Goal: Transaction & Acquisition: Purchase product/service

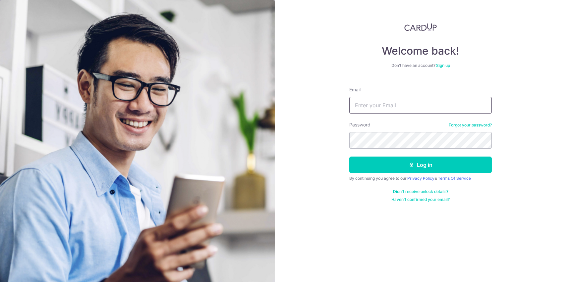
type input "fabienlauf@gmail.com"
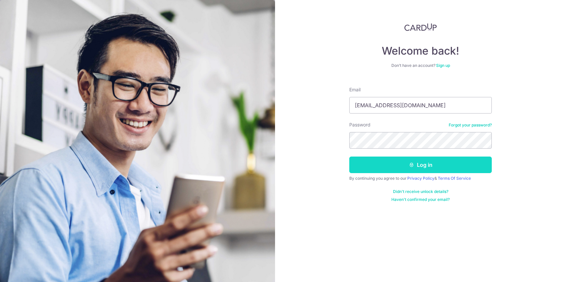
click at [388, 166] on button "Log in" at bounding box center [420, 165] width 142 height 17
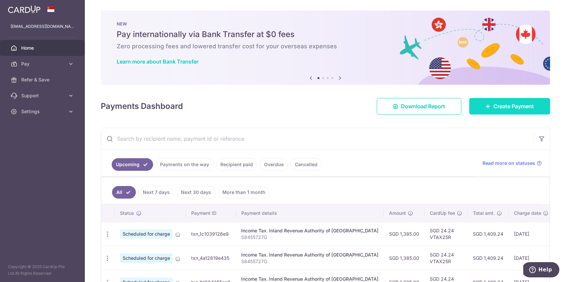
click at [499, 113] on link "Create Payment" at bounding box center [509, 106] width 81 height 17
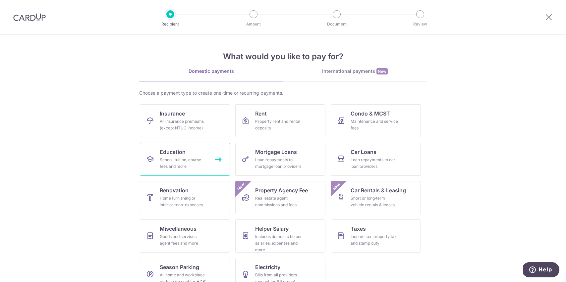
click at [206, 150] on link "Education School, tuition, course fees and more" at bounding box center [185, 159] width 90 height 33
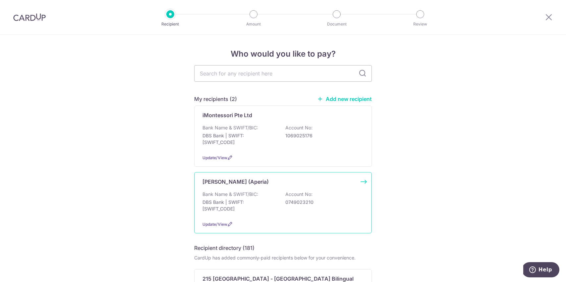
click at [290, 201] on p "0749023210" at bounding box center [322, 202] width 74 height 7
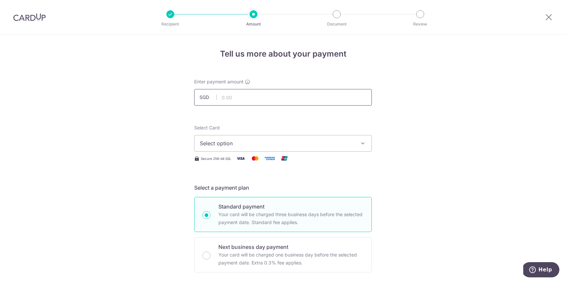
click at [264, 96] on input "text" at bounding box center [283, 97] width 178 height 17
paste input "57.80"
type input "457.80"
click at [250, 148] on button "Select option" at bounding box center [283, 143] width 178 height 17
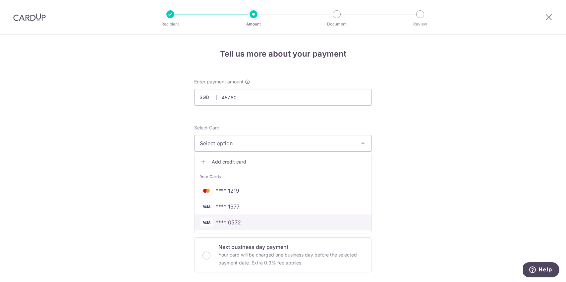
click at [235, 221] on span "**** 0572" at bounding box center [228, 223] width 25 height 8
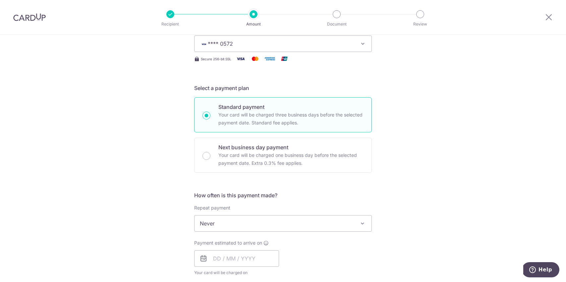
scroll to position [102, 0]
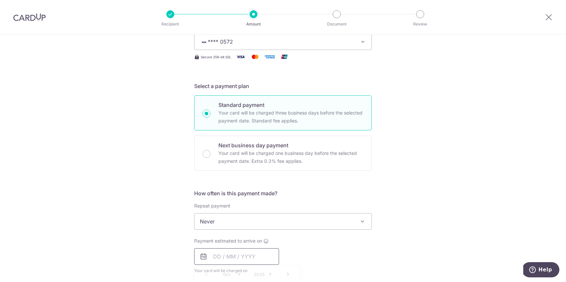
click at [233, 253] on input "text" at bounding box center [236, 257] width 85 height 17
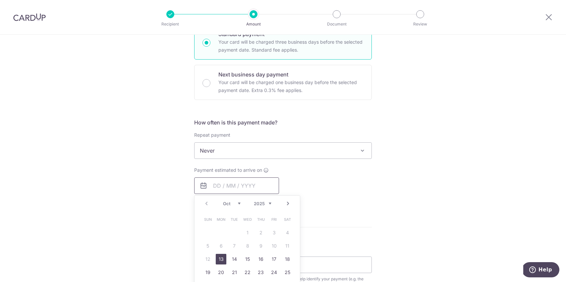
scroll to position [183, 0]
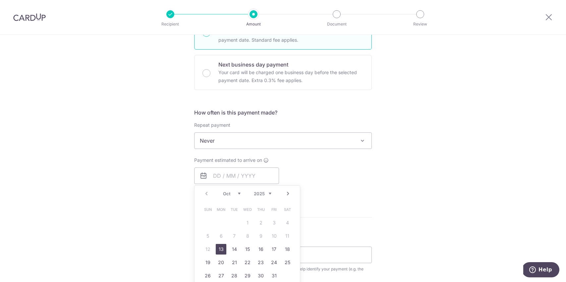
click at [223, 251] on link "13" at bounding box center [221, 249] width 11 height 11
type input "[DATE]"
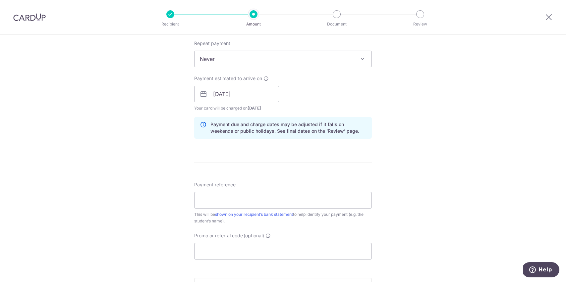
scroll to position [265, 0]
click at [240, 192] on input "Payment reference" at bounding box center [283, 200] width 178 height 17
paste input "20251000050"
type input "20251000050"
click at [261, 248] on input "Promo or referral code (optional)" at bounding box center [283, 251] width 178 height 17
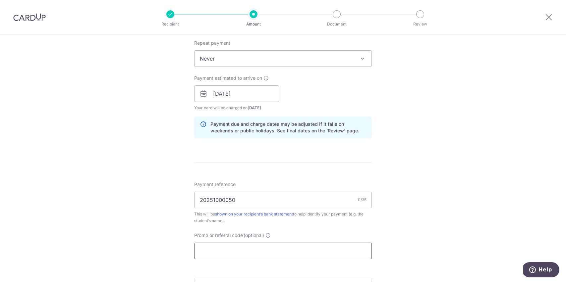
paste input "MILELION"
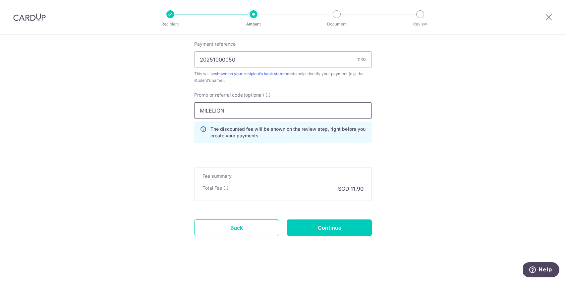
scroll to position [406, 0]
type input "MILELION"
click at [360, 222] on input "Continue" at bounding box center [329, 227] width 85 height 17
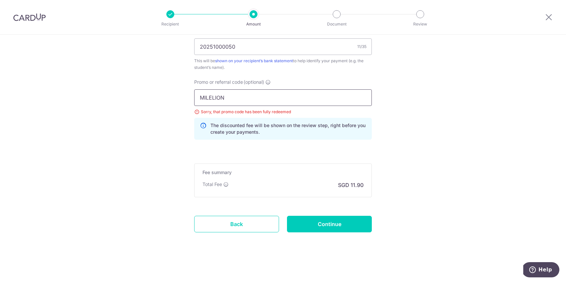
click at [273, 101] on input "MILELION" at bounding box center [283, 97] width 178 height 17
paste input "OFF225"
type input "OFF225"
click at [310, 221] on input "Continue" at bounding box center [329, 224] width 85 height 17
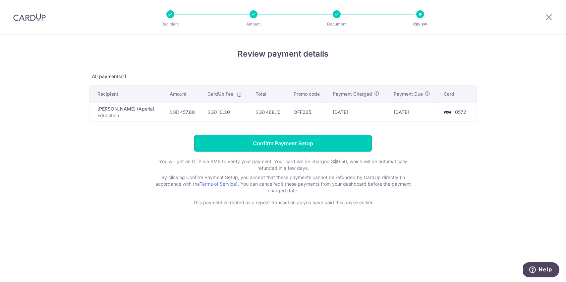
drag, startPoint x: 311, startPoint y: 141, endPoint x: 319, endPoint y: 106, distance: 35.9
click at [319, 106] on div "Review payment details All payments(1) Recipient Amount CardUp Fee Total Promo …" at bounding box center [283, 127] width 388 height 158
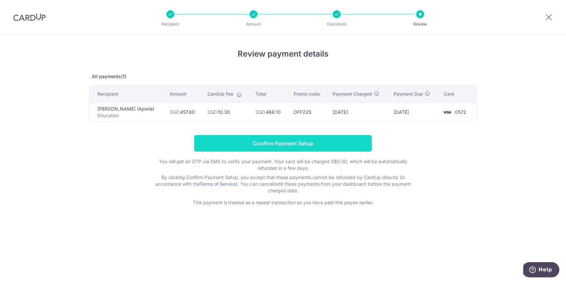
click at [325, 135] on input "Confirm Payment Setup" at bounding box center [283, 143] width 178 height 17
